Goal: Navigation & Orientation: Find specific page/section

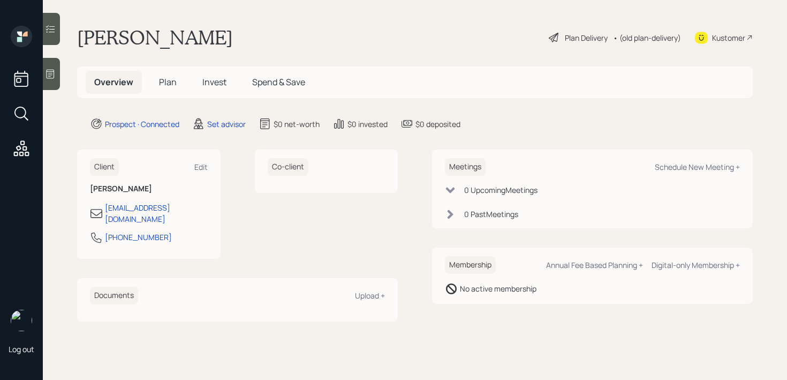
click at [51, 84] on div at bounding box center [51, 74] width 17 height 32
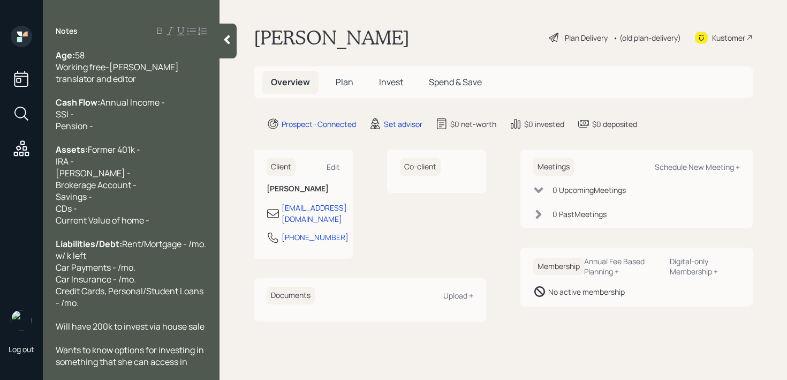
scroll to position [35, 0]
